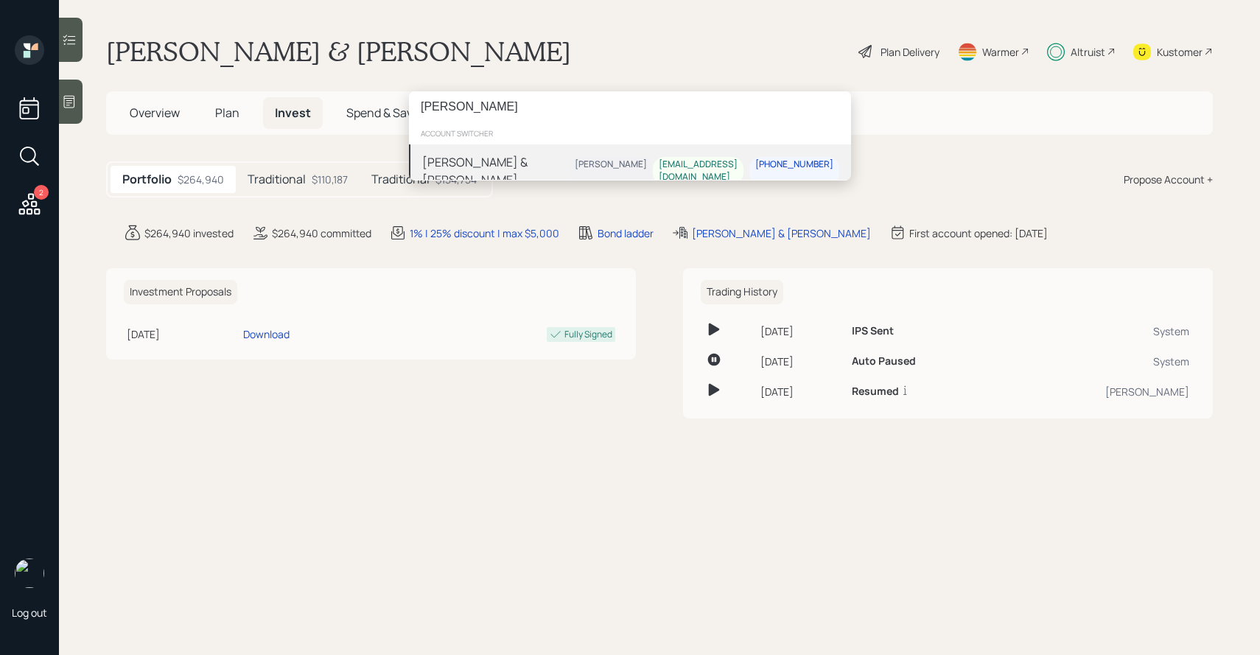
type input "[PERSON_NAME]"
